Goal: Task Accomplishment & Management: Complete application form

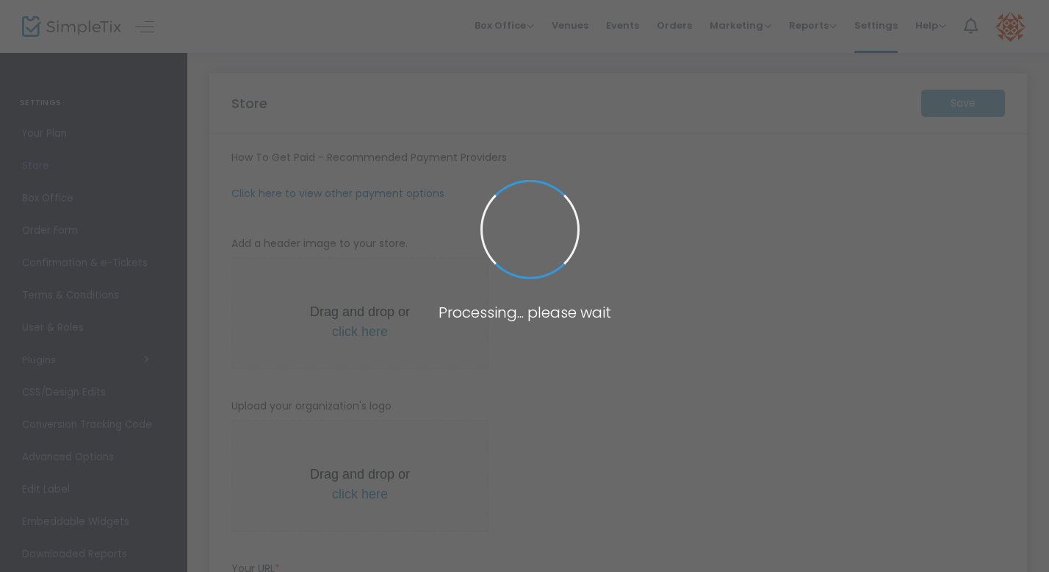
type input "[URL]"
type input "[EMAIL_ADDRESS][DOMAIN_NAME]"
radio input "true"
type input "Rebel DanceSport"
type input "7024132358"
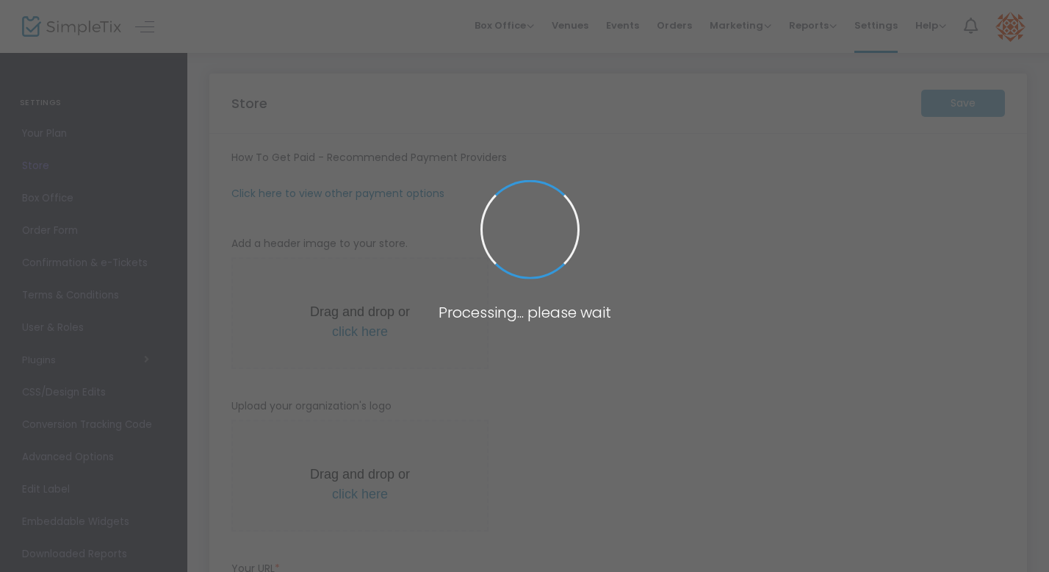
type input "rebeldancesport"
type input "(UTC-08:00) Pacific Time ([GEOGRAPHIC_DATA] & [GEOGRAPHIC_DATA])"
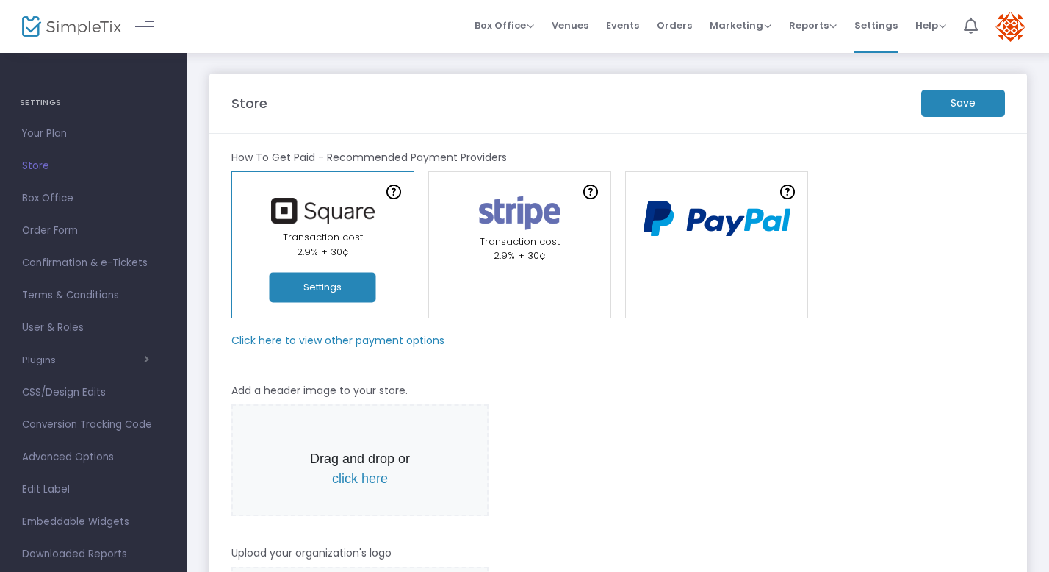
click at [630, 29] on span "Events" at bounding box center [622, 25] width 33 height 37
